Goal: Information Seeking & Learning: Learn about a topic

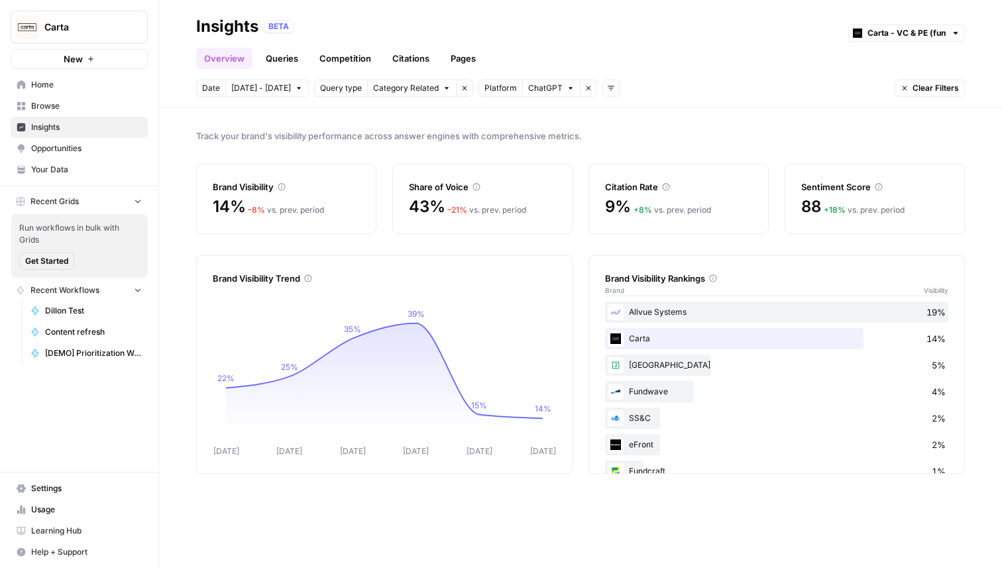
click at [461, 91] on icon "button" at bounding box center [465, 88] width 8 height 8
click at [301, 58] on link "Queries" at bounding box center [282, 58] width 48 height 21
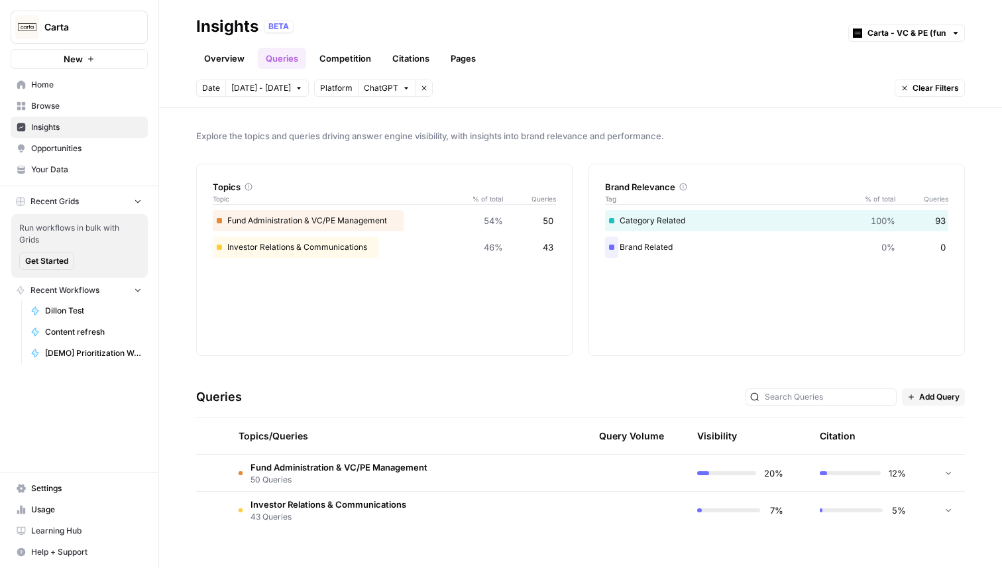
click at [354, 50] on link "Competition" at bounding box center [345, 58] width 68 height 21
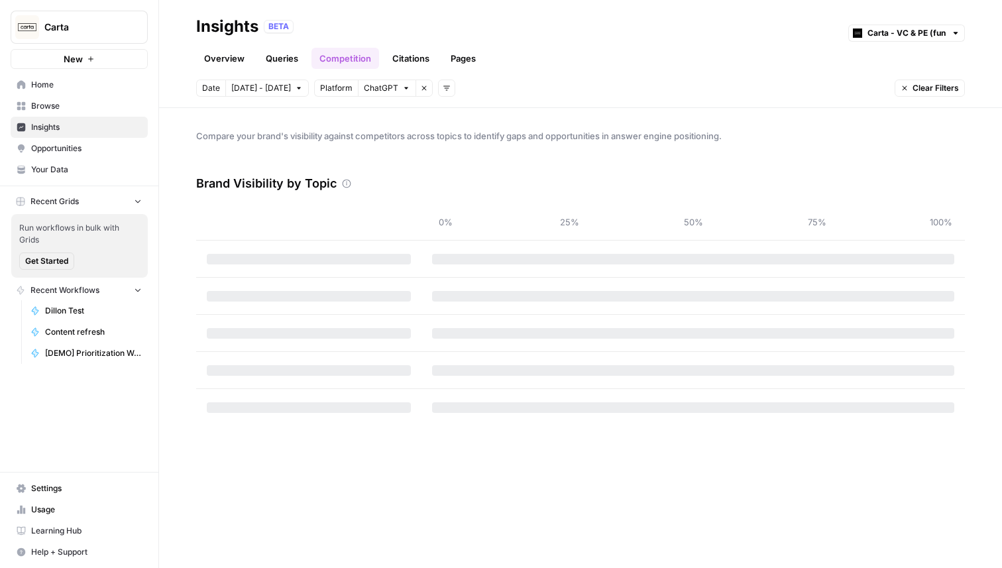
click at [408, 59] on link "Citations" at bounding box center [410, 58] width 53 height 21
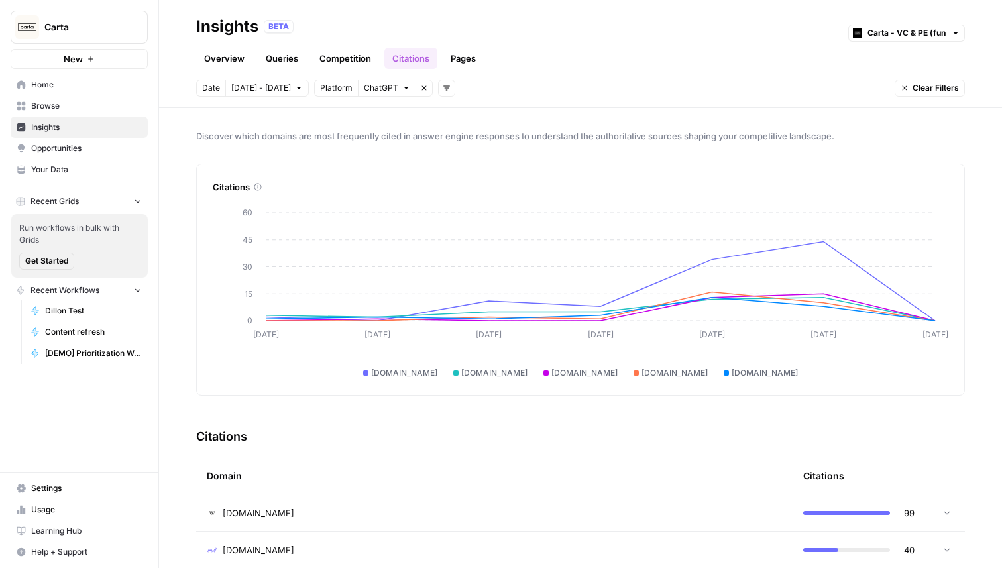
click at [280, 60] on link "Queries" at bounding box center [282, 58] width 48 height 21
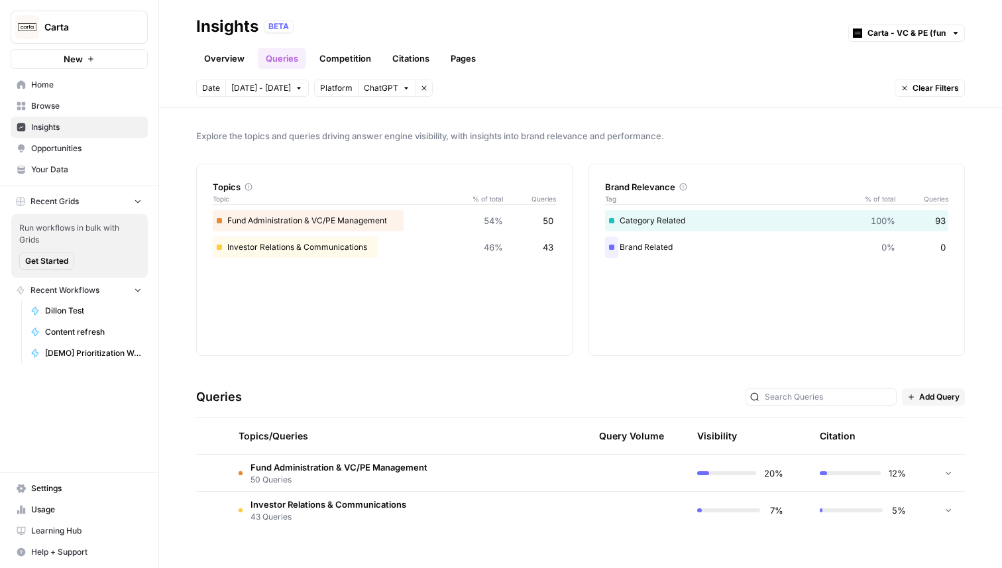
click at [484, 474] on td at bounding box center [504, 473] width 126 height 36
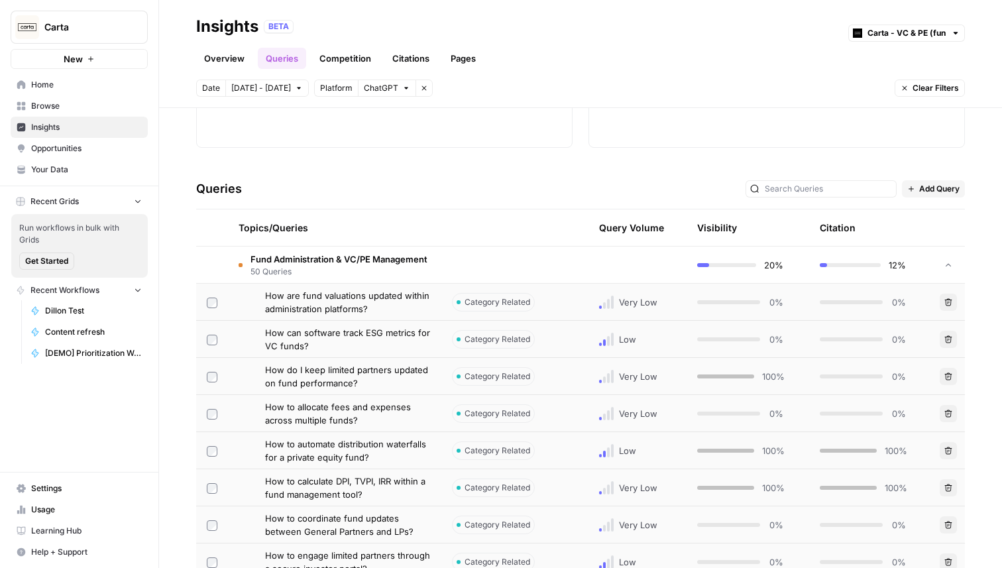
scroll to position [218, 0]
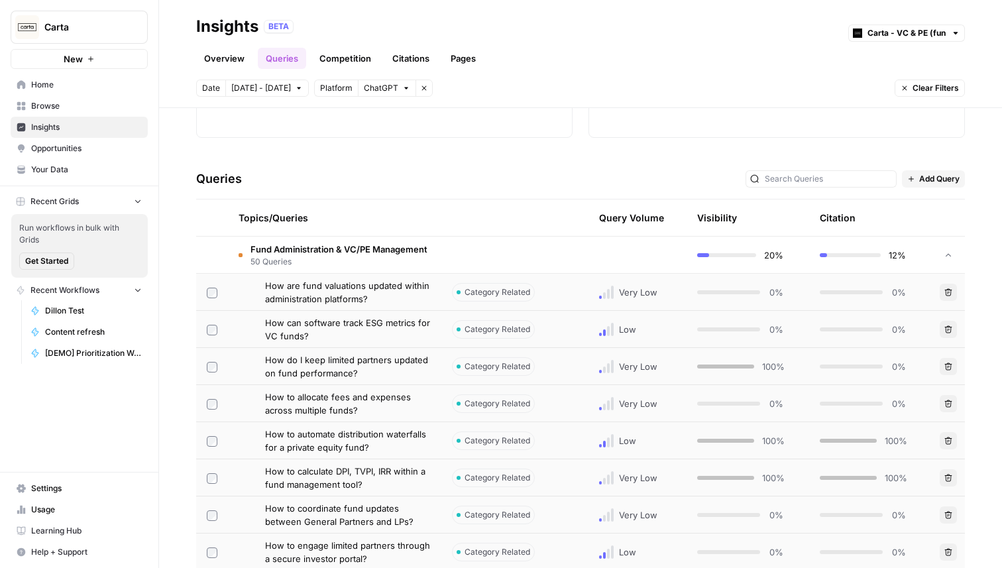
click at [396, 333] on span "How can software track ESG metrics for VC funds?" at bounding box center [348, 329] width 166 height 27
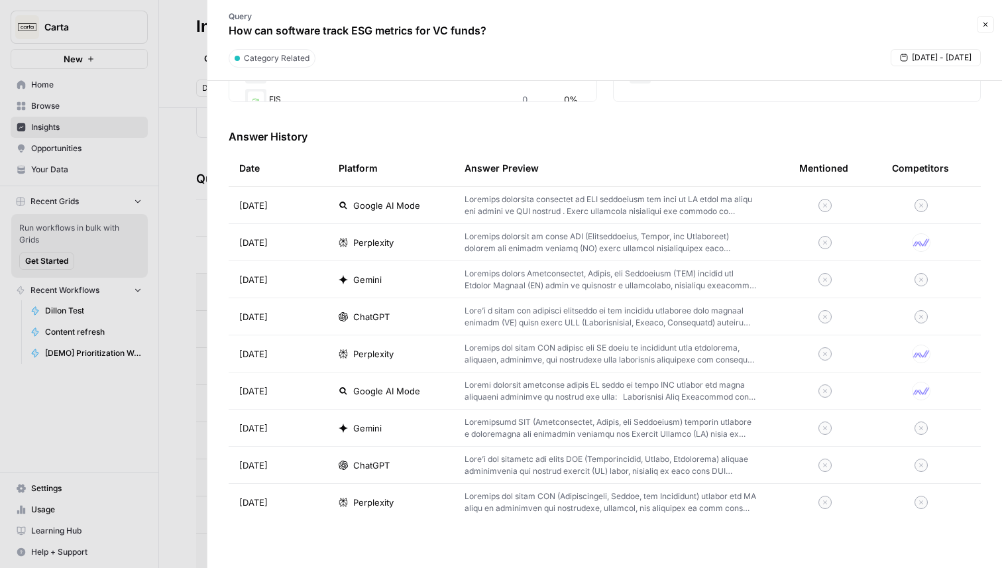
scroll to position [432, 0]
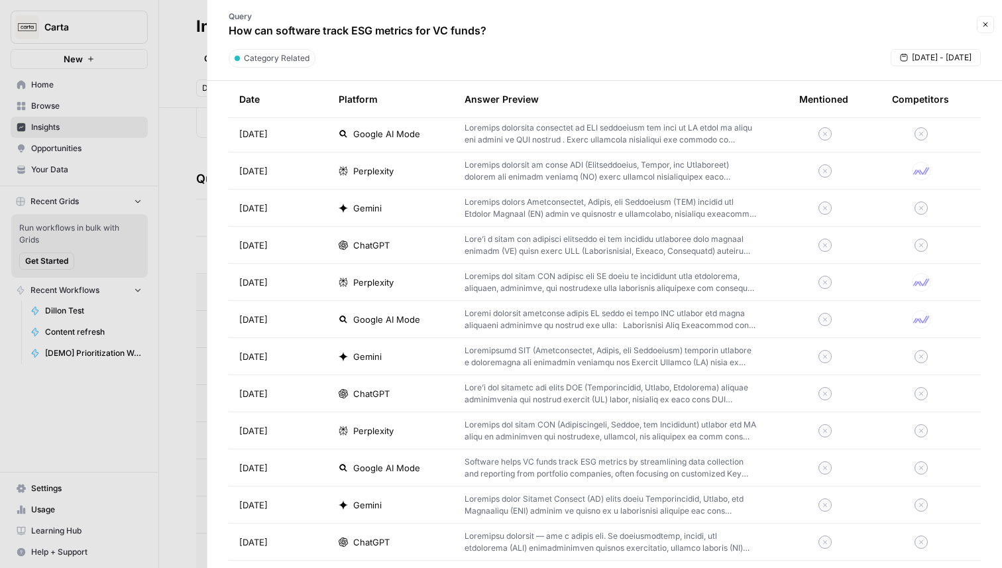
click at [394, 243] on div "ChatGPT" at bounding box center [391, 245] width 105 height 13
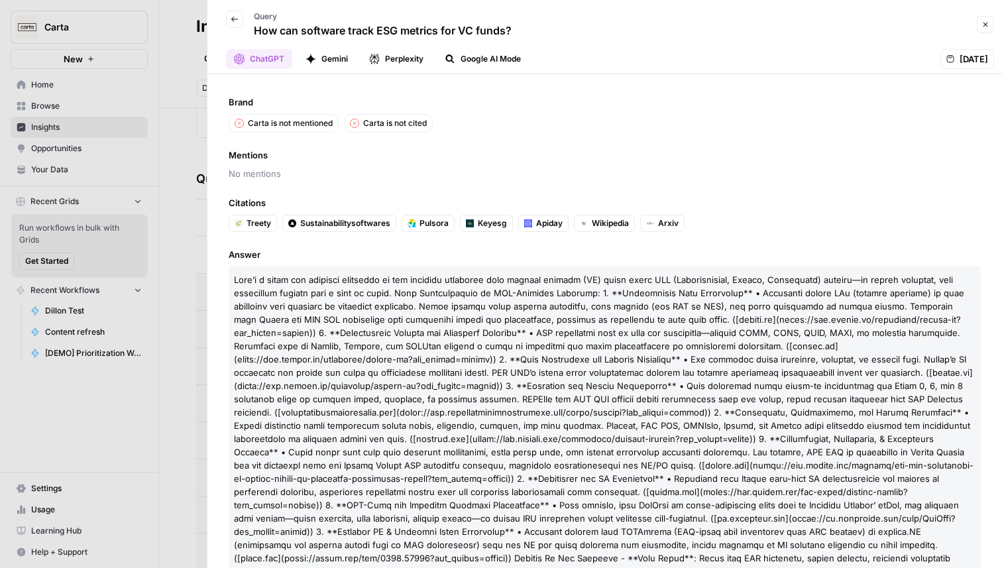
scroll to position [78, 0]
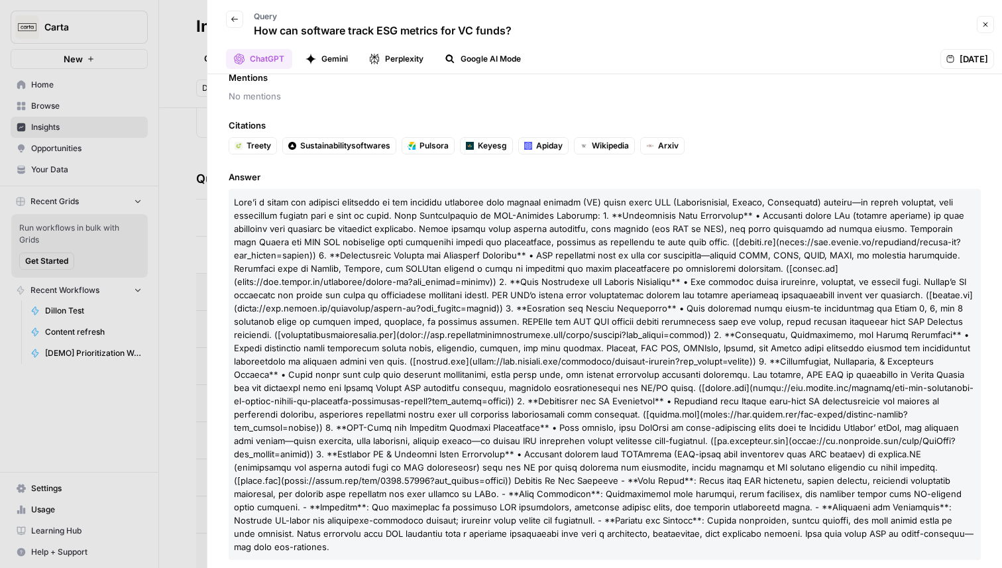
click at [586, 343] on span at bounding box center [604, 374] width 740 height 355
click at [987, 28] on button "Close" at bounding box center [985, 24] width 17 height 17
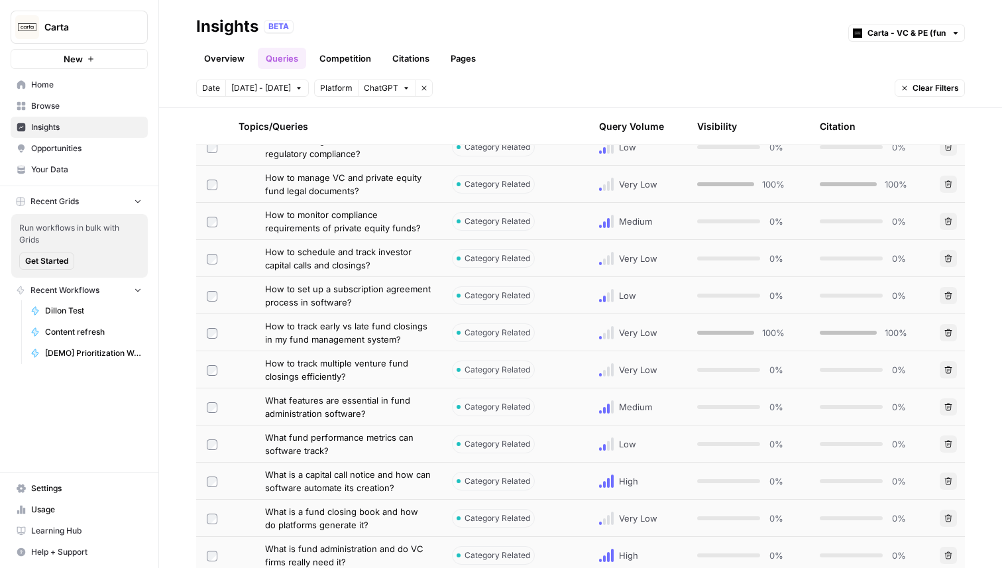
scroll to position [1374, 0]
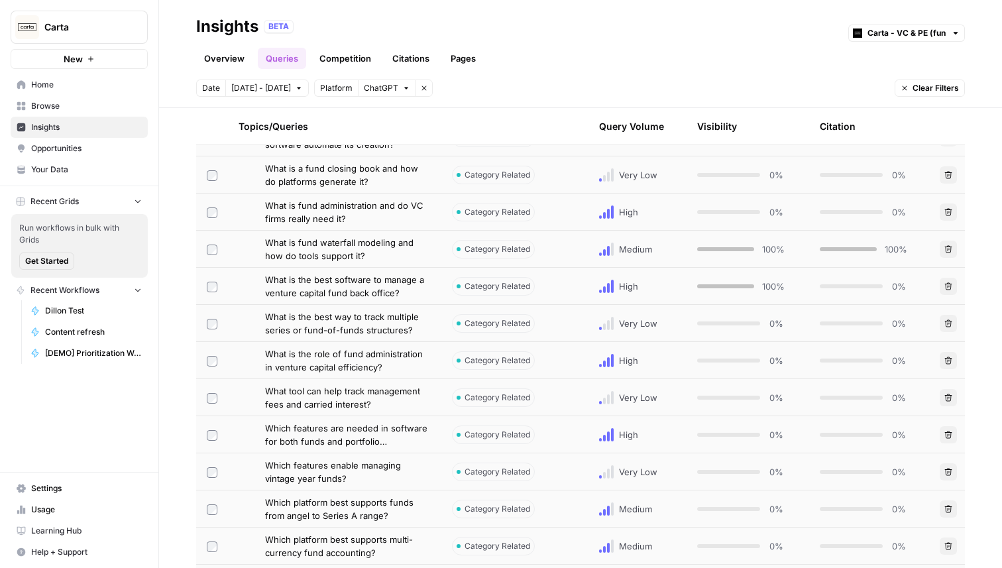
click at [559, 249] on td "Category Related" at bounding box center [504, 249] width 126 height 36
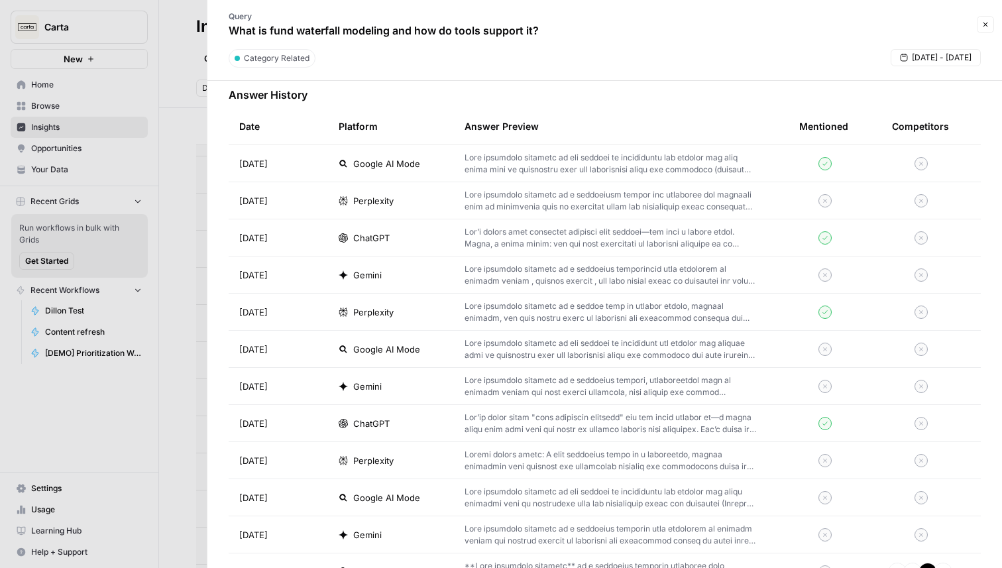
scroll to position [400, 0]
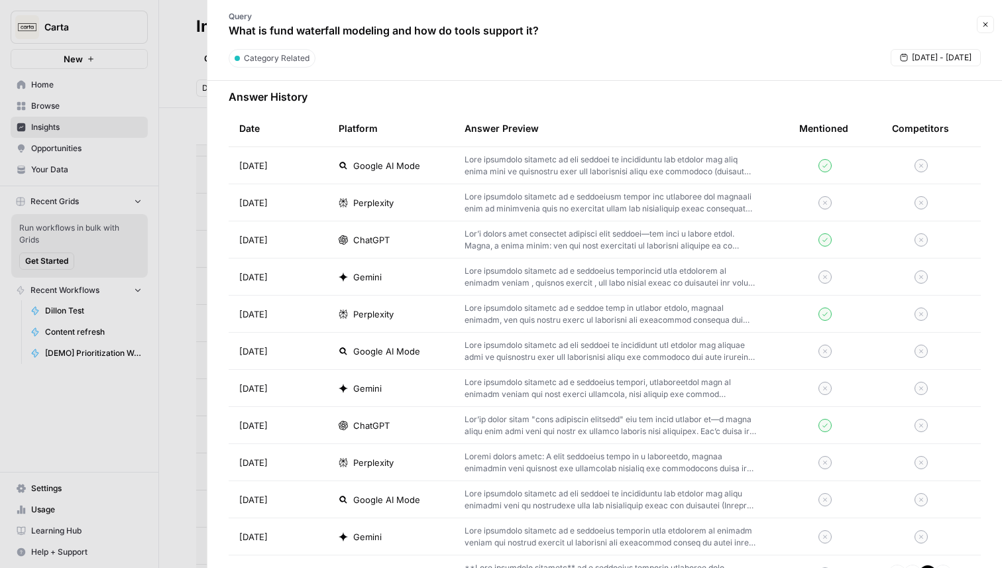
click at [509, 243] on p at bounding box center [611, 240] width 292 height 24
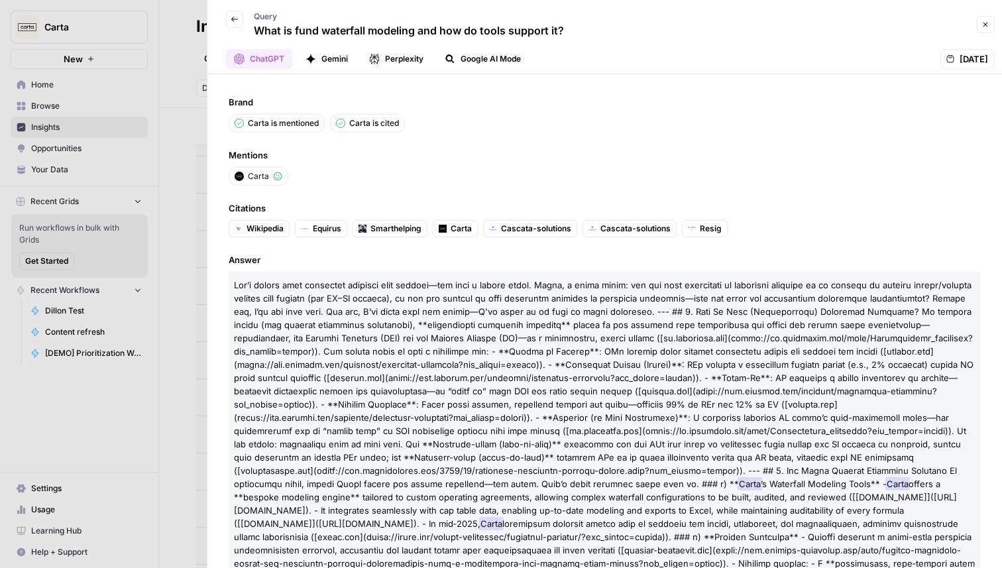
scroll to position [229, 0]
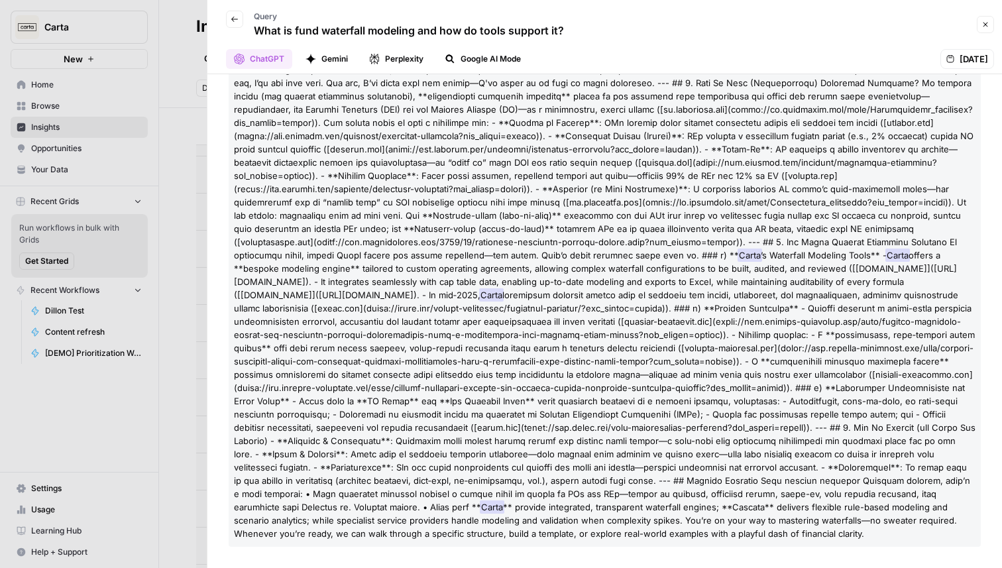
click at [131, 117] on div at bounding box center [501, 284] width 1002 height 568
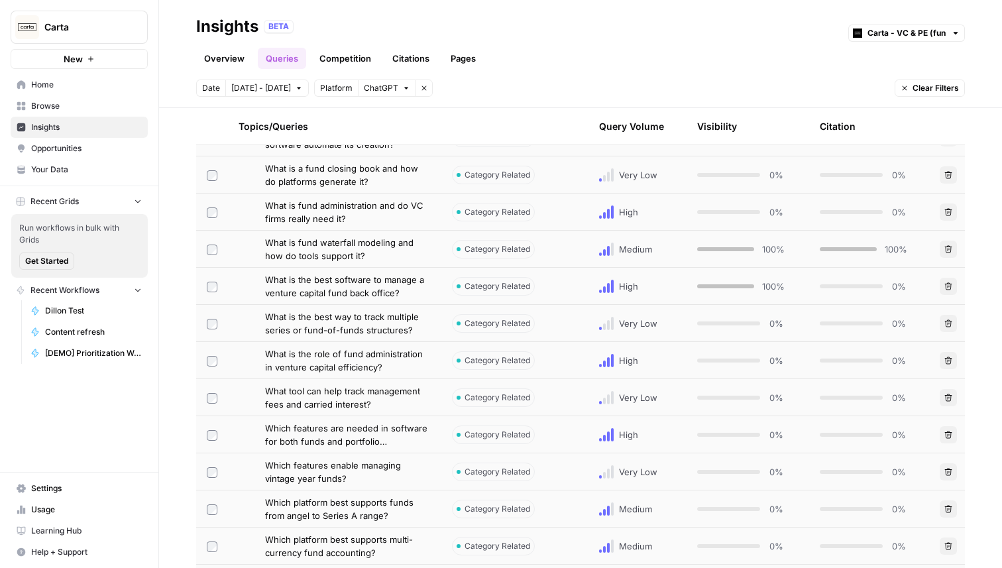
click at [257, 89] on span "[DATE] - [DATE]" at bounding box center [261, 88] width 60 height 12
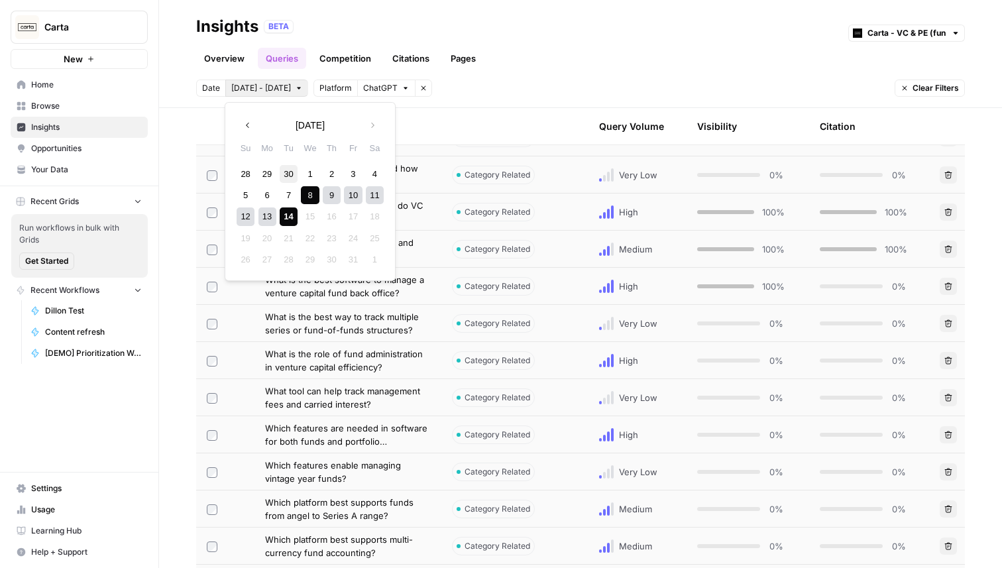
click at [280, 174] on div "30" at bounding box center [289, 174] width 18 height 18
click at [373, 118] on button "Next month" at bounding box center [372, 125] width 24 height 24
click at [284, 217] on div "14" at bounding box center [289, 216] width 18 height 18
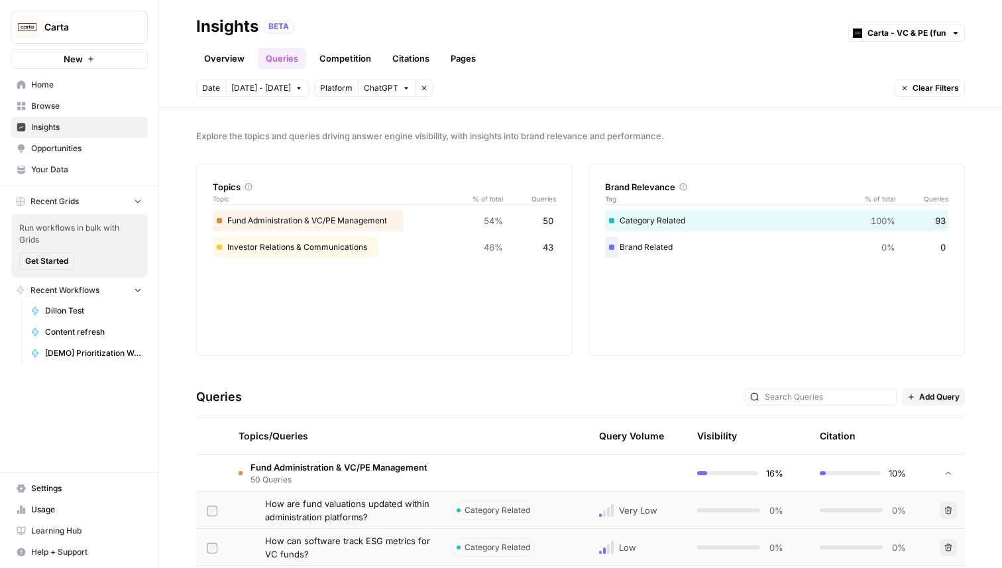
click at [238, 56] on link "Overview" at bounding box center [224, 58] width 56 height 21
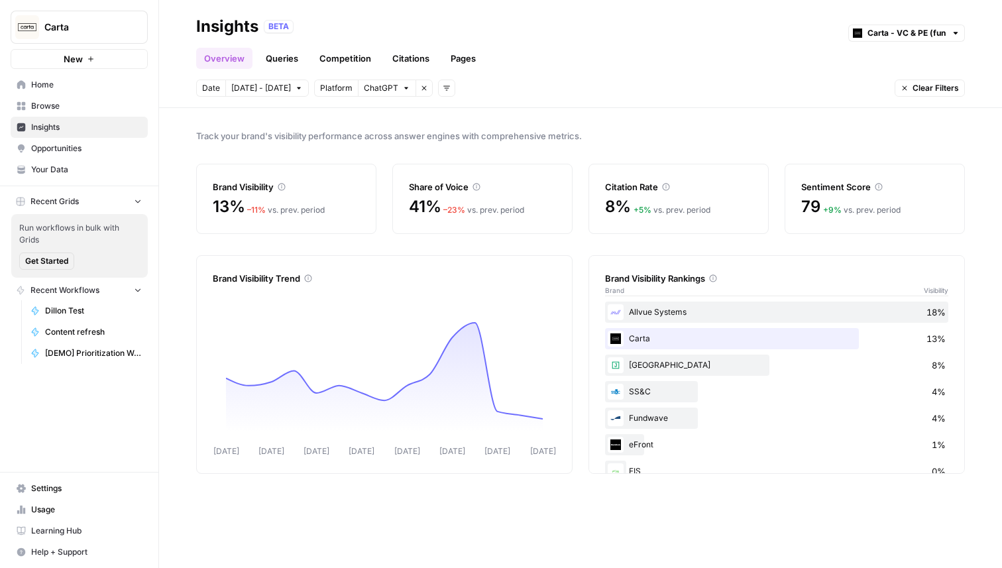
click at [87, 21] on span "Carta" at bounding box center [84, 27] width 80 height 13
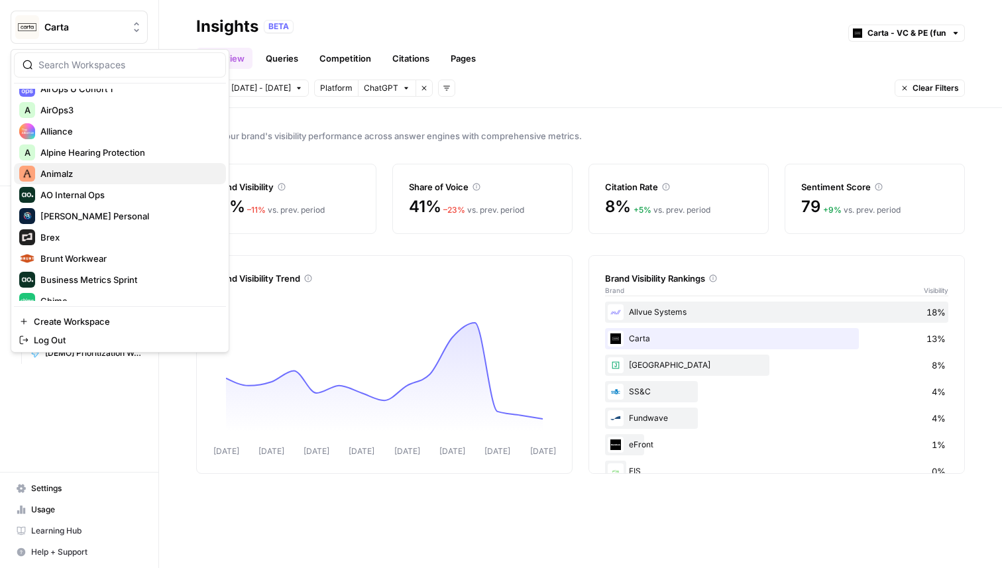
scroll to position [386, 0]
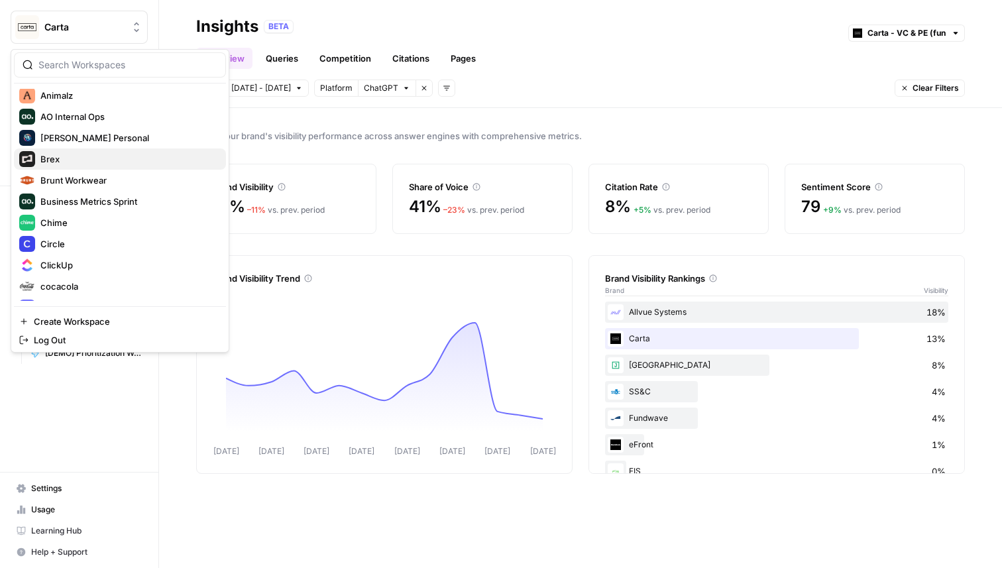
click at [55, 159] on span "Brex" at bounding box center [127, 158] width 175 height 13
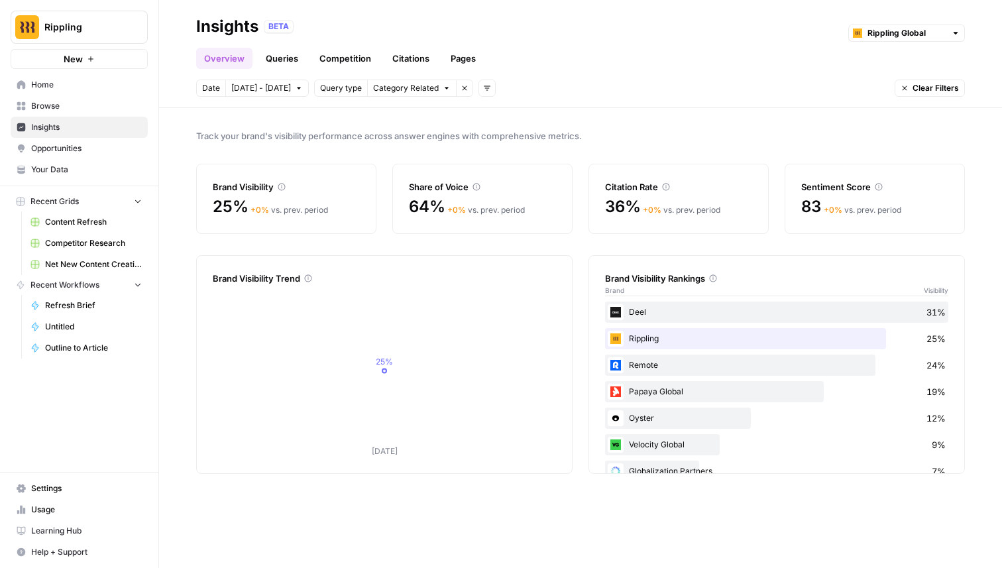
click at [483, 85] on icon "button" at bounding box center [487, 88] width 8 height 8
click at [505, 136] on span "Platform" at bounding box center [499, 135] width 34 height 13
click at [548, 88] on span "Select platform" at bounding box center [557, 88] width 58 height 12
click at [569, 131] on span "ChatGPT" at bounding box center [572, 135] width 66 height 13
click at [582, 87] on button "Remove filter" at bounding box center [588, 88] width 17 height 17
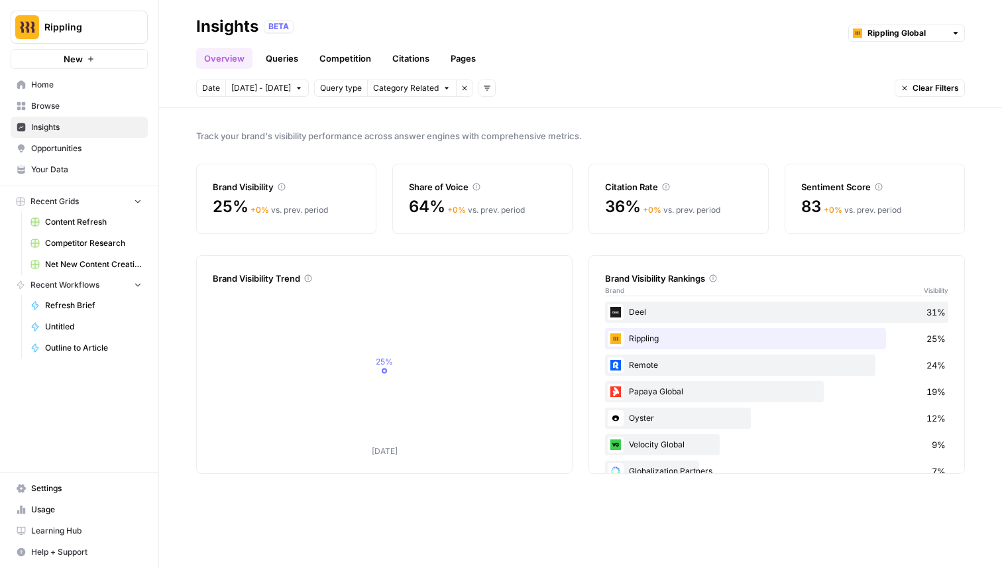
click at [81, 26] on span "Rippling" at bounding box center [84, 27] width 80 height 13
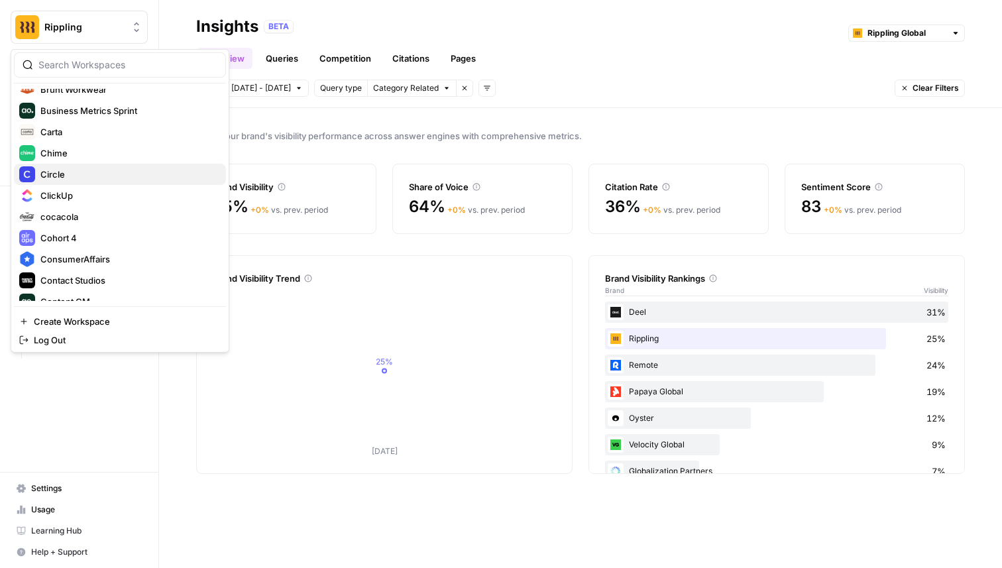
scroll to position [478, 0]
click at [77, 156] on span "Chime" at bounding box center [127, 151] width 175 height 13
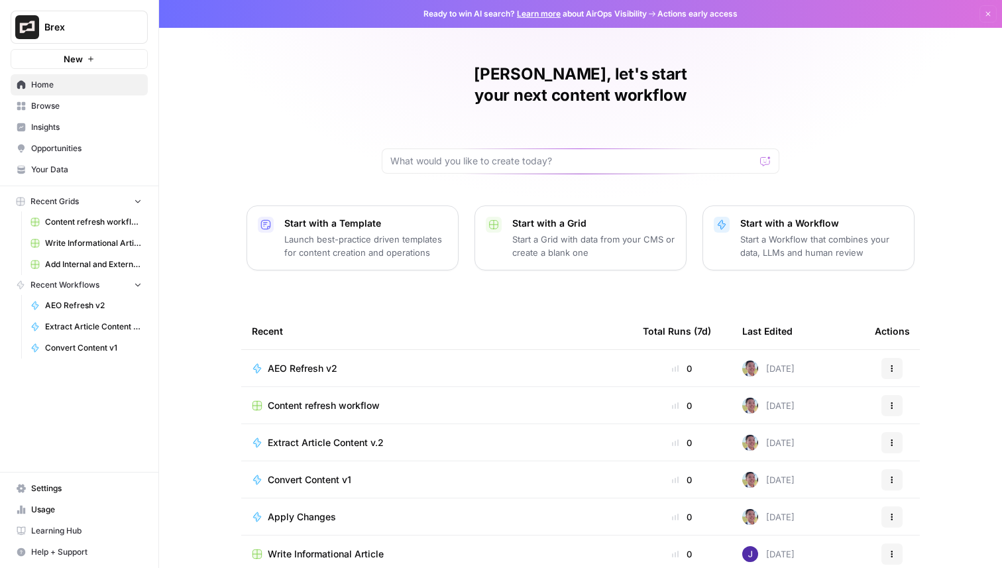
click at [97, 124] on span "Insights" at bounding box center [86, 127] width 111 height 12
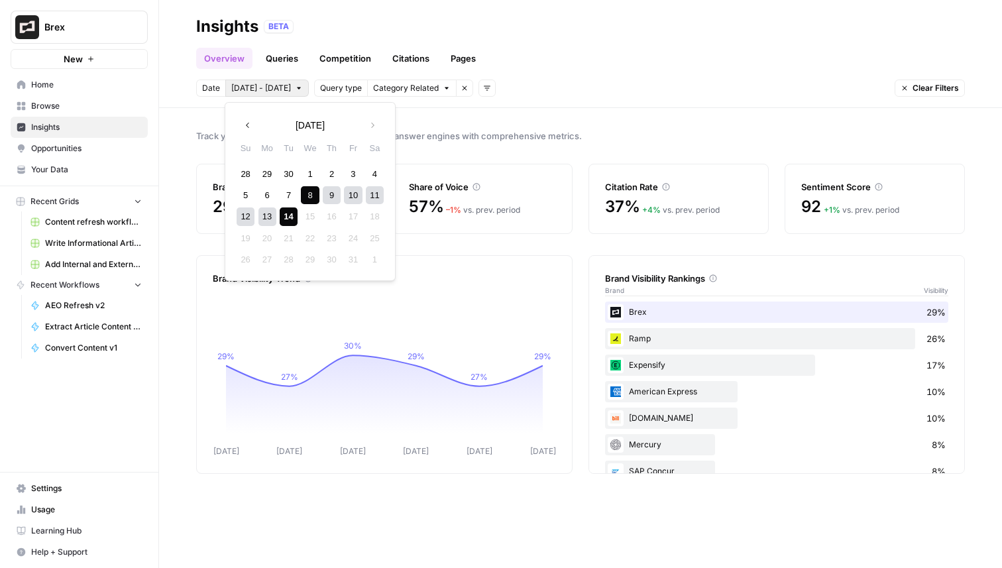
click at [276, 93] on span "[DATE] - [DATE]" at bounding box center [261, 88] width 60 height 12
click at [286, 166] on div "30" at bounding box center [289, 174] width 18 height 18
click at [366, 121] on button "Next month" at bounding box center [372, 125] width 24 height 24
click at [288, 220] on div "14" at bounding box center [289, 216] width 18 height 18
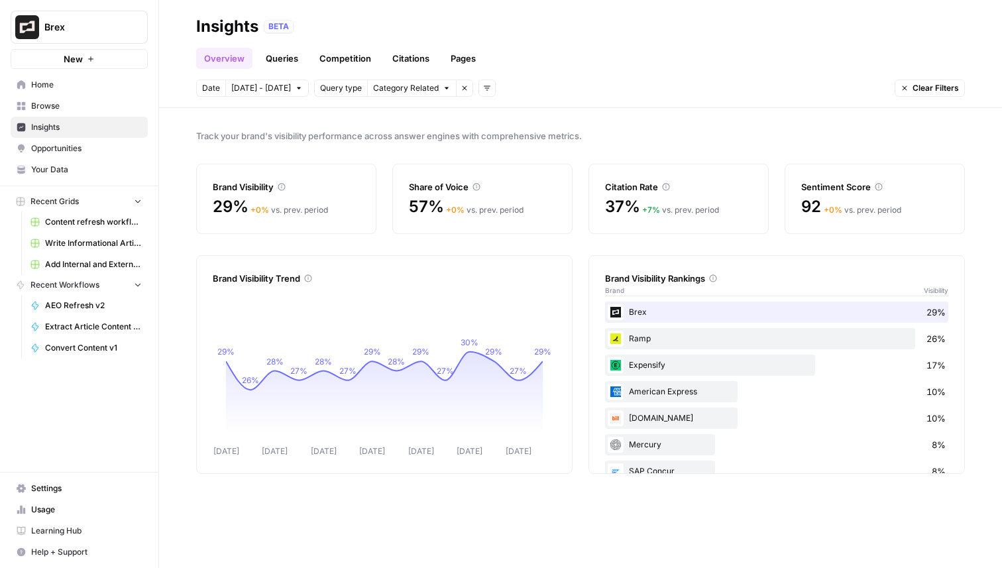
click at [483, 87] on icon "button" at bounding box center [487, 88] width 8 height 8
click at [512, 138] on span "Platform" at bounding box center [505, 135] width 34 height 13
click at [579, 87] on span "Select platform" at bounding box center [557, 88] width 58 height 12
click at [573, 144] on button "ChatGPT" at bounding box center [573, 136] width 97 height 19
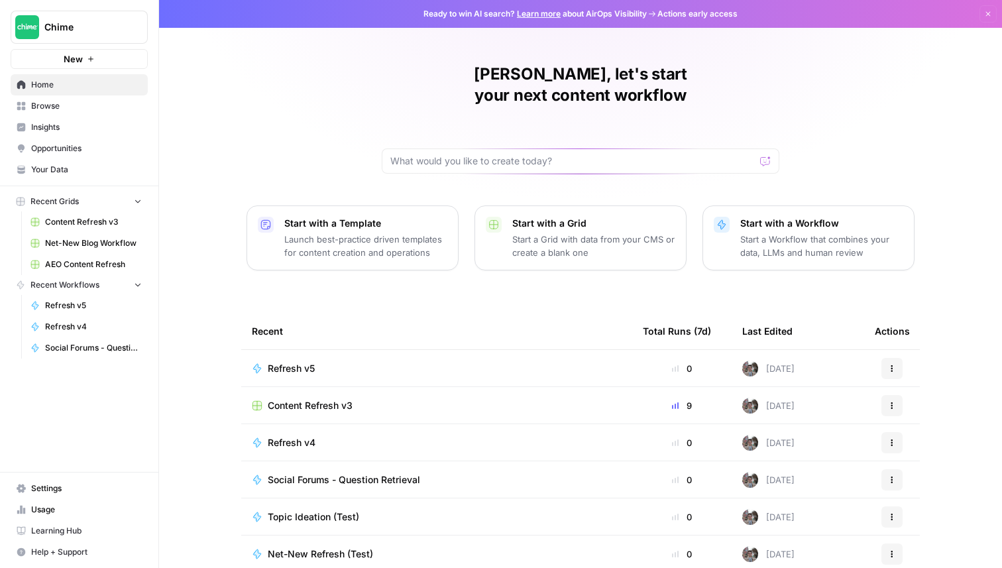
click at [62, 135] on link "Insights" at bounding box center [79, 127] width 137 height 21
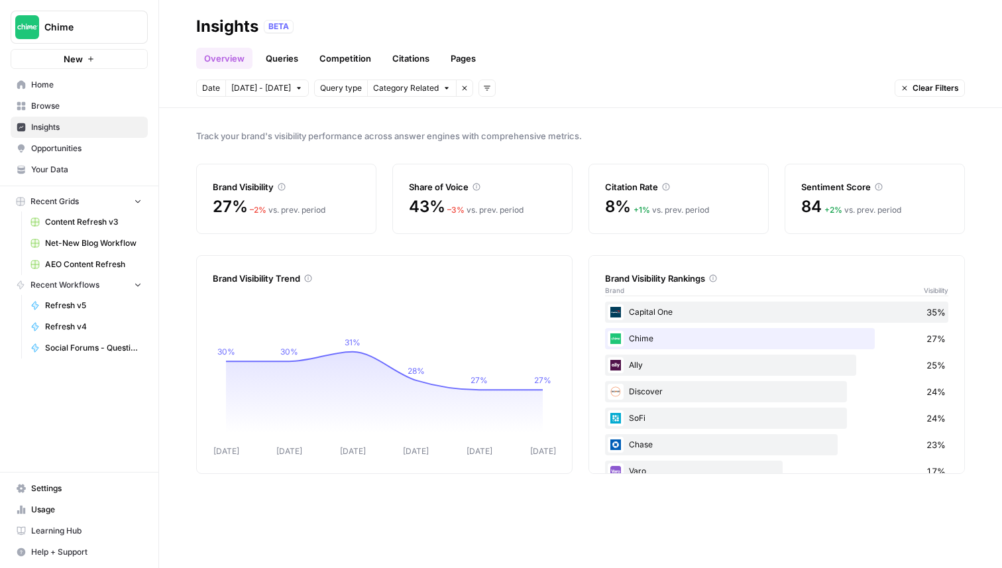
click at [484, 88] on icon "button" at bounding box center [487, 88] width 7 height 5
click at [512, 135] on span "Platform" at bounding box center [499, 135] width 34 height 13
click at [580, 83] on button "Select platform" at bounding box center [563, 88] width 82 height 17
click at [571, 136] on span "ChatGPT" at bounding box center [572, 135] width 66 height 13
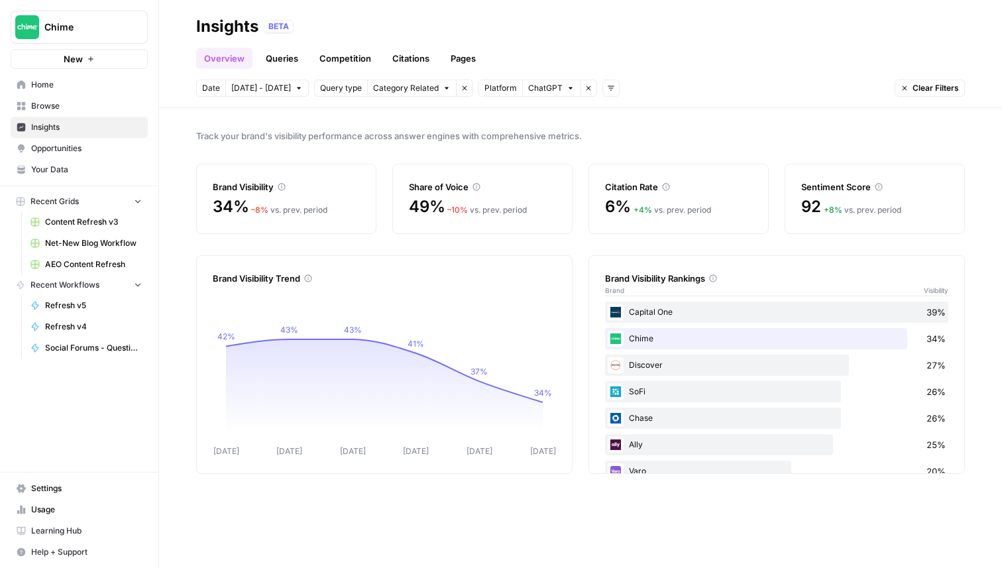
click at [85, 40] on button "Chime" at bounding box center [79, 27] width 137 height 33
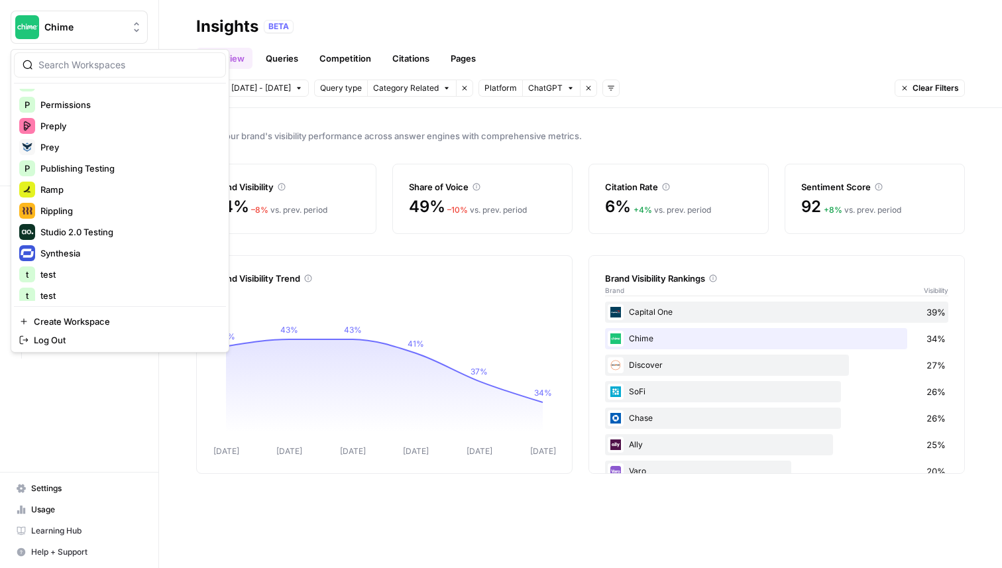
scroll to position [1142, 0]
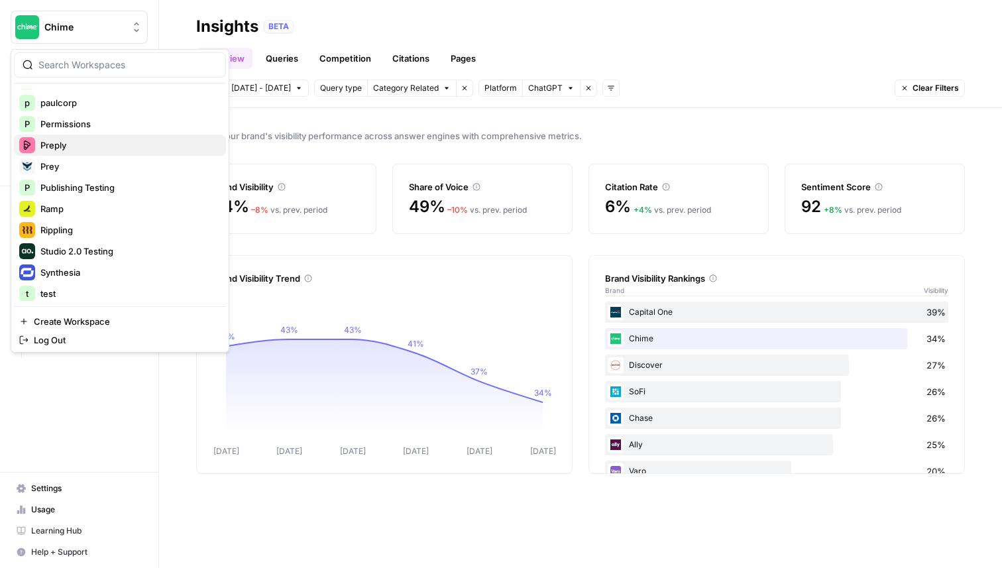
click at [72, 144] on span "Preply" at bounding box center [127, 144] width 175 height 13
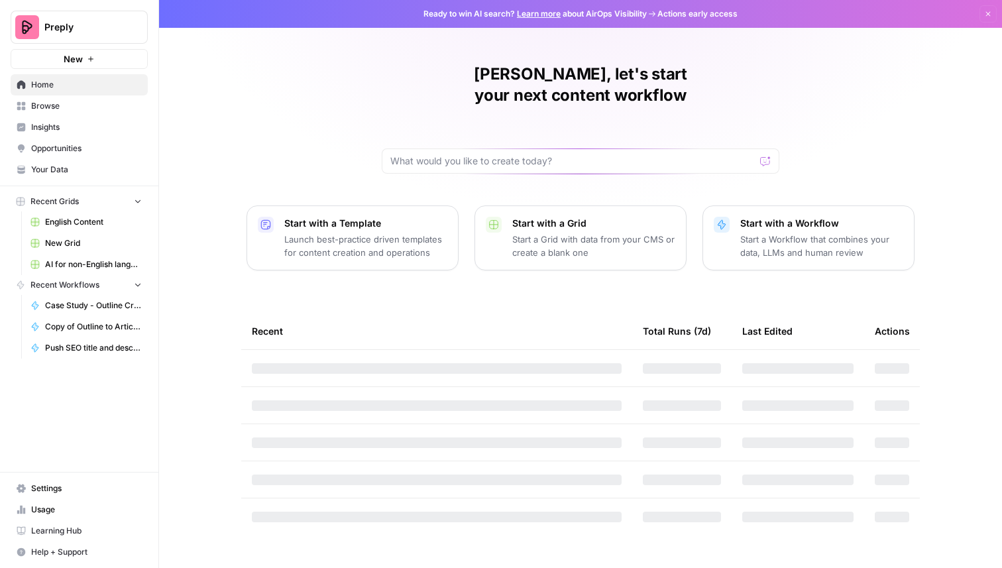
click at [54, 125] on span "Insights" at bounding box center [86, 127] width 111 height 12
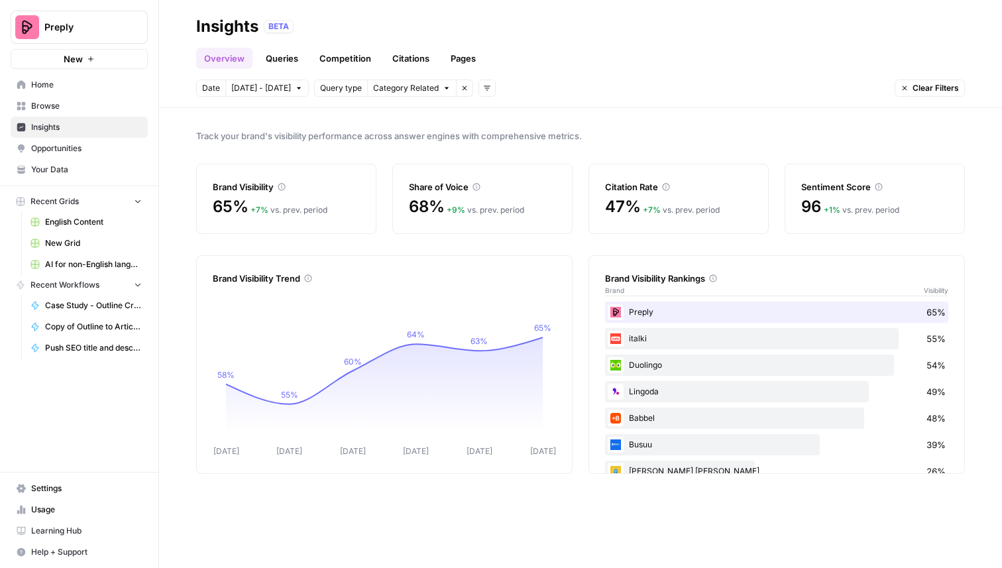
click at [483, 91] on icon "button" at bounding box center [487, 88] width 8 height 8
click at [514, 142] on button "Platform" at bounding box center [501, 136] width 50 height 19
click at [577, 94] on button "Select platform" at bounding box center [563, 88] width 82 height 17
click at [569, 137] on span "ChatGPT" at bounding box center [572, 135] width 66 height 13
